Goal: Find specific page/section: Find specific page/section

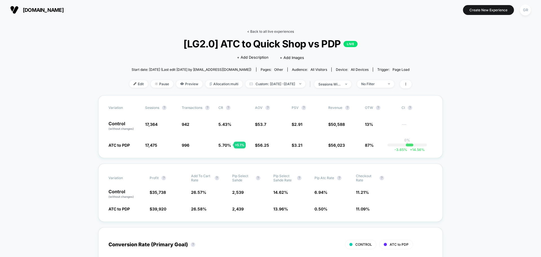
drag, startPoint x: 274, startPoint y: 34, endPoint x: 275, endPoint y: 30, distance: 3.1
click at [275, 32] on div "< Back to all live experiences [LG2.0] ATC to Quick Shop vs PDP LIVE Click to e…" at bounding box center [270, 62] width 282 height 66
click at [262, 32] on link "< Back to all live experiences" at bounding box center [270, 31] width 47 height 4
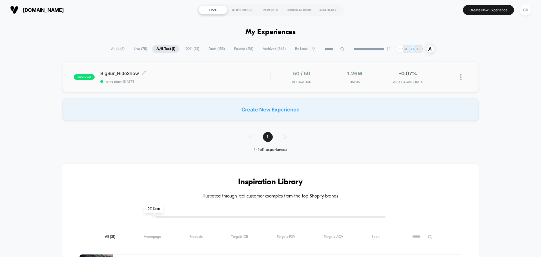
click at [180, 73] on span "BigSur_HideShow Click to edit experience details" at bounding box center [185, 73] width 170 height 6
